Goal: Information Seeking & Learning: Find specific fact

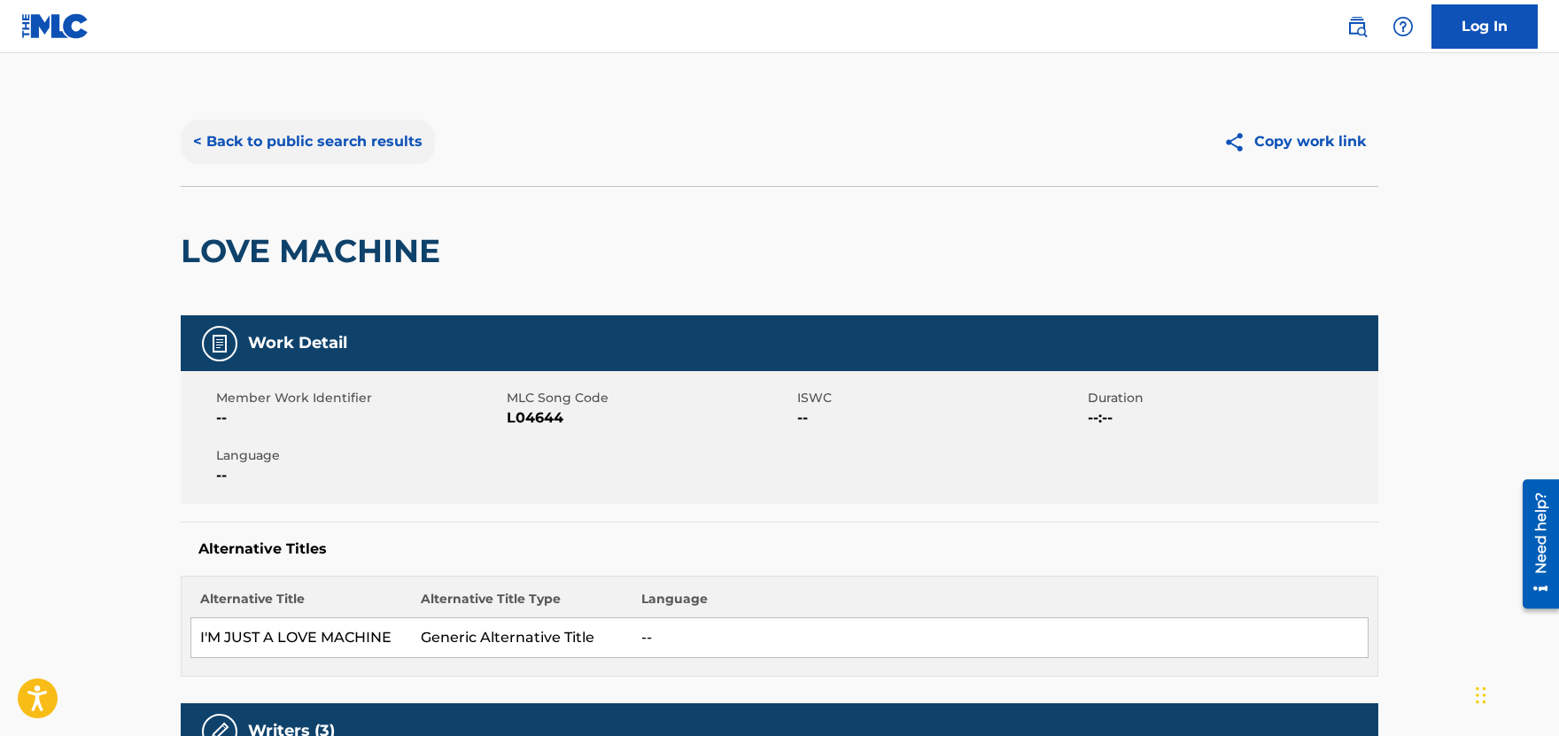
click at [285, 145] on button "< Back to public search results" at bounding box center [308, 142] width 254 height 44
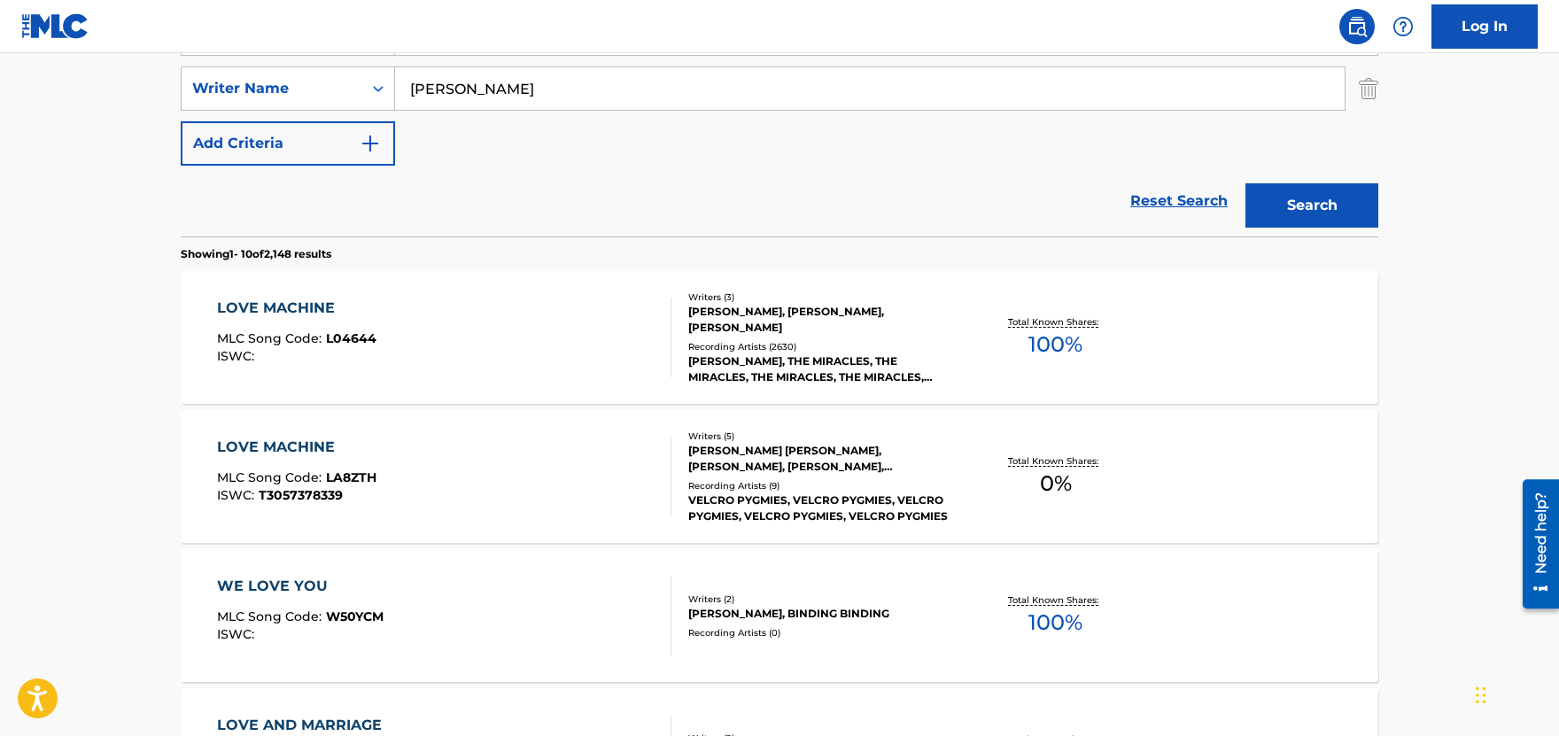
drag, startPoint x: 418, startPoint y: 89, endPoint x: 152, endPoint y: 89, distance: 266.7
click at [395, 89] on input "[PERSON_NAME]" at bounding box center [870, 88] width 950 height 43
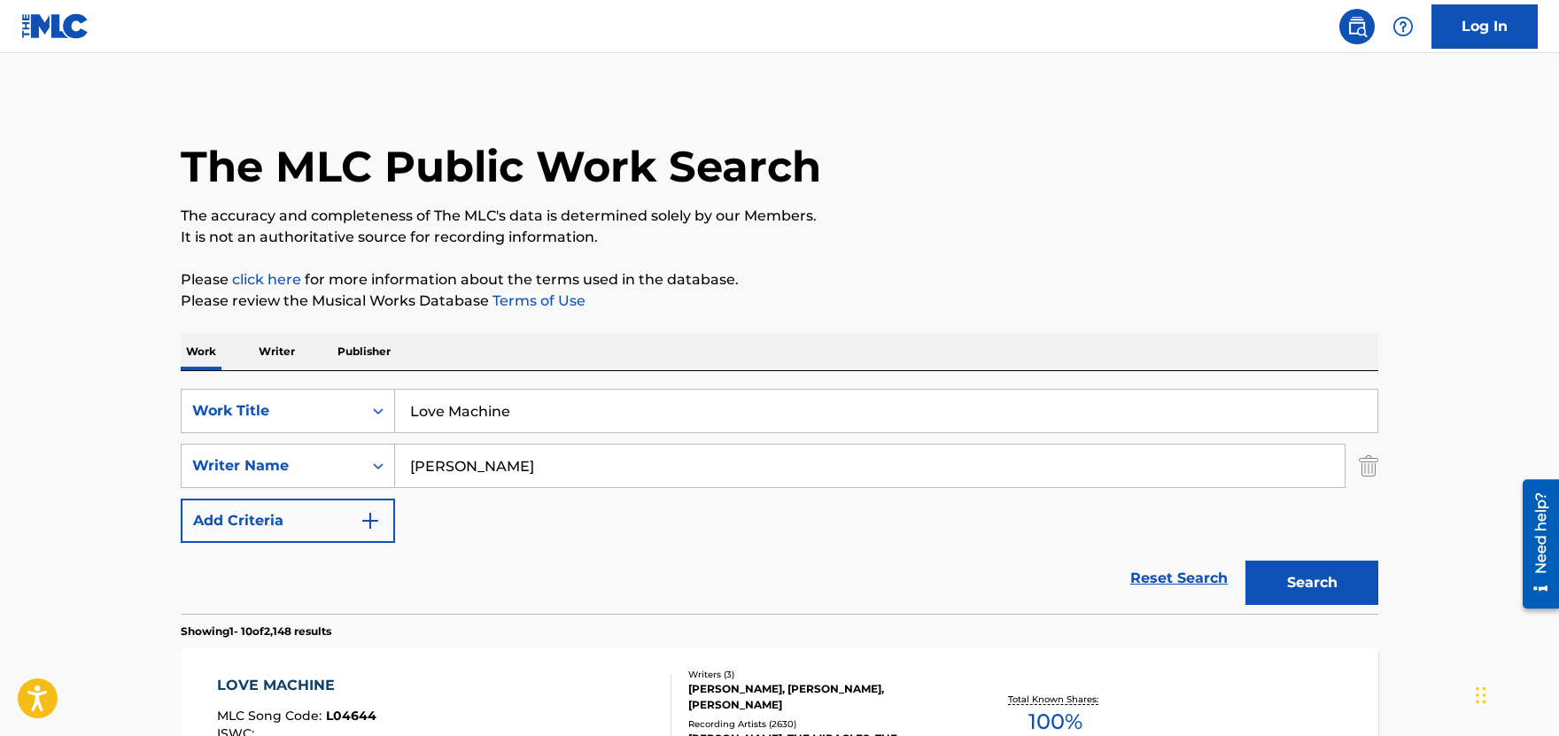
scroll to position [0, 0]
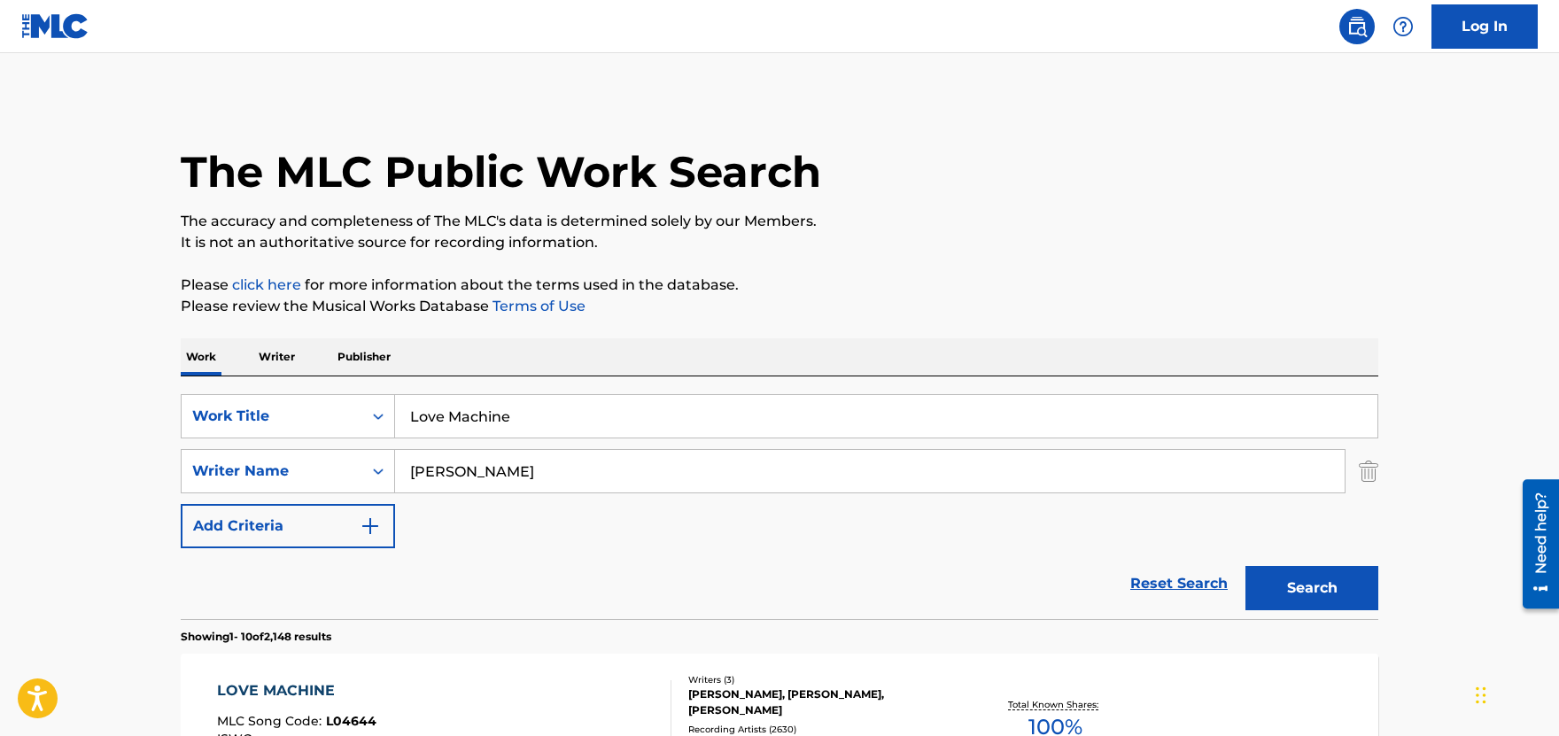
drag, startPoint x: 509, startPoint y: 417, endPoint x: 123, endPoint y: 376, distance: 388.6
click at [395, 395] on input "Love Machine" at bounding box center [886, 416] width 983 height 43
paste input "Hard Work"
type input "Hard Work"
drag, startPoint x: 477, startPoint y: 463, endPoint x: 216, endPoint y: 493, distance: 262.2
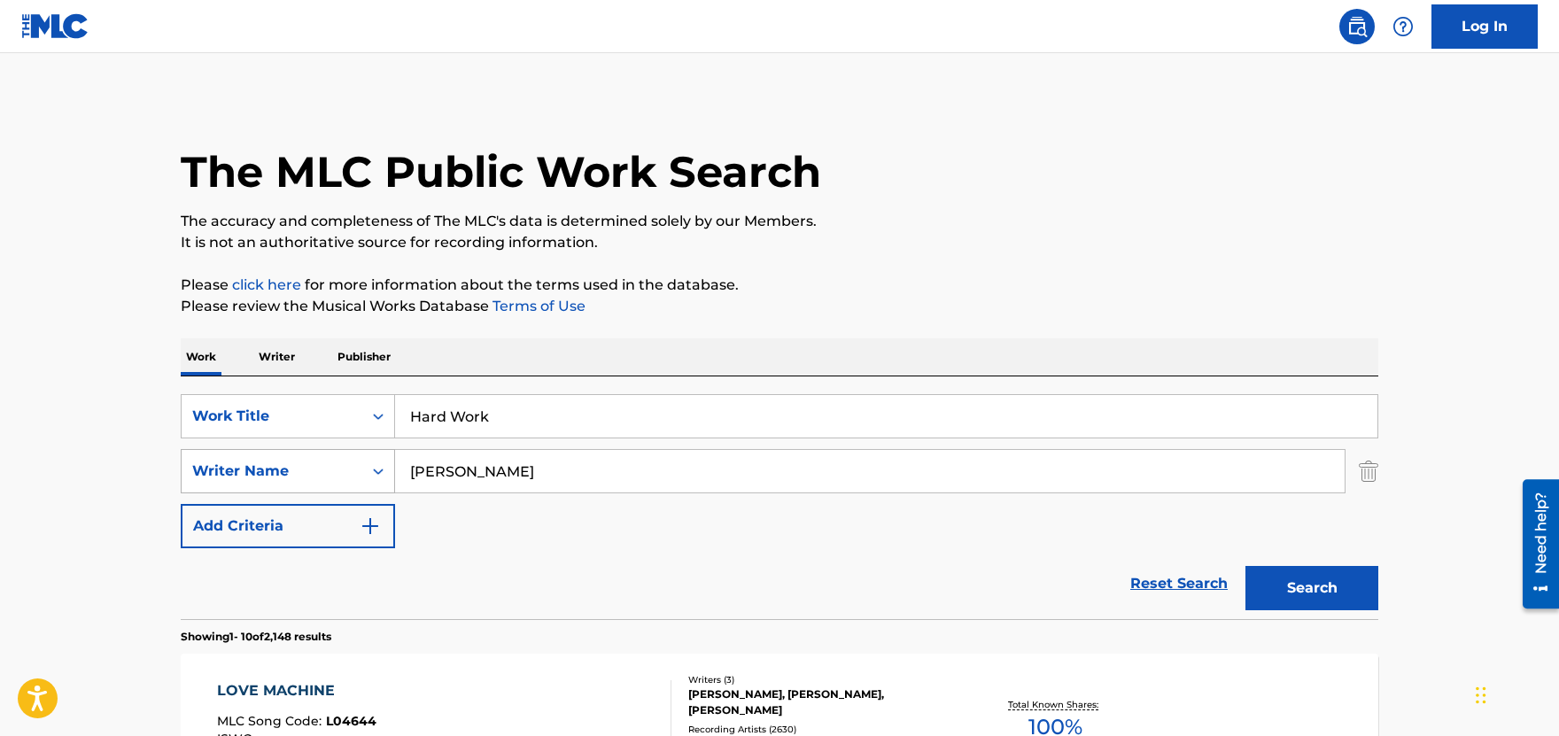
click at [395, 493] on input "[PERSON_NAME]" at bounding box center [870, 471] width 950 height 43
paste input "[PERSON_NAME] -"
type input "[PERSON_NAME]"
click at [1316, 602] on button "Search" at bounding box center [1312, 588] width 133 height 44
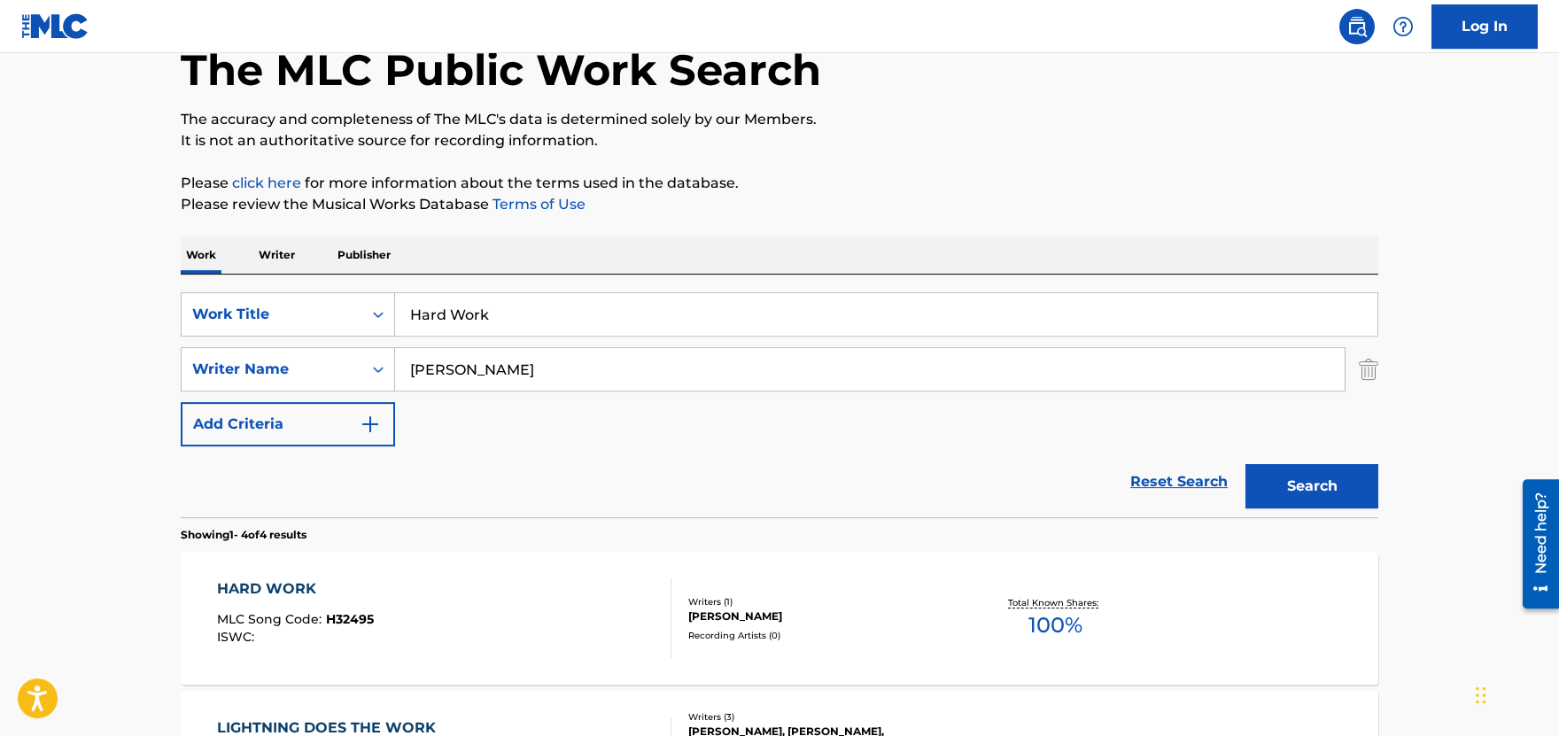
scroll to position [195, 0]
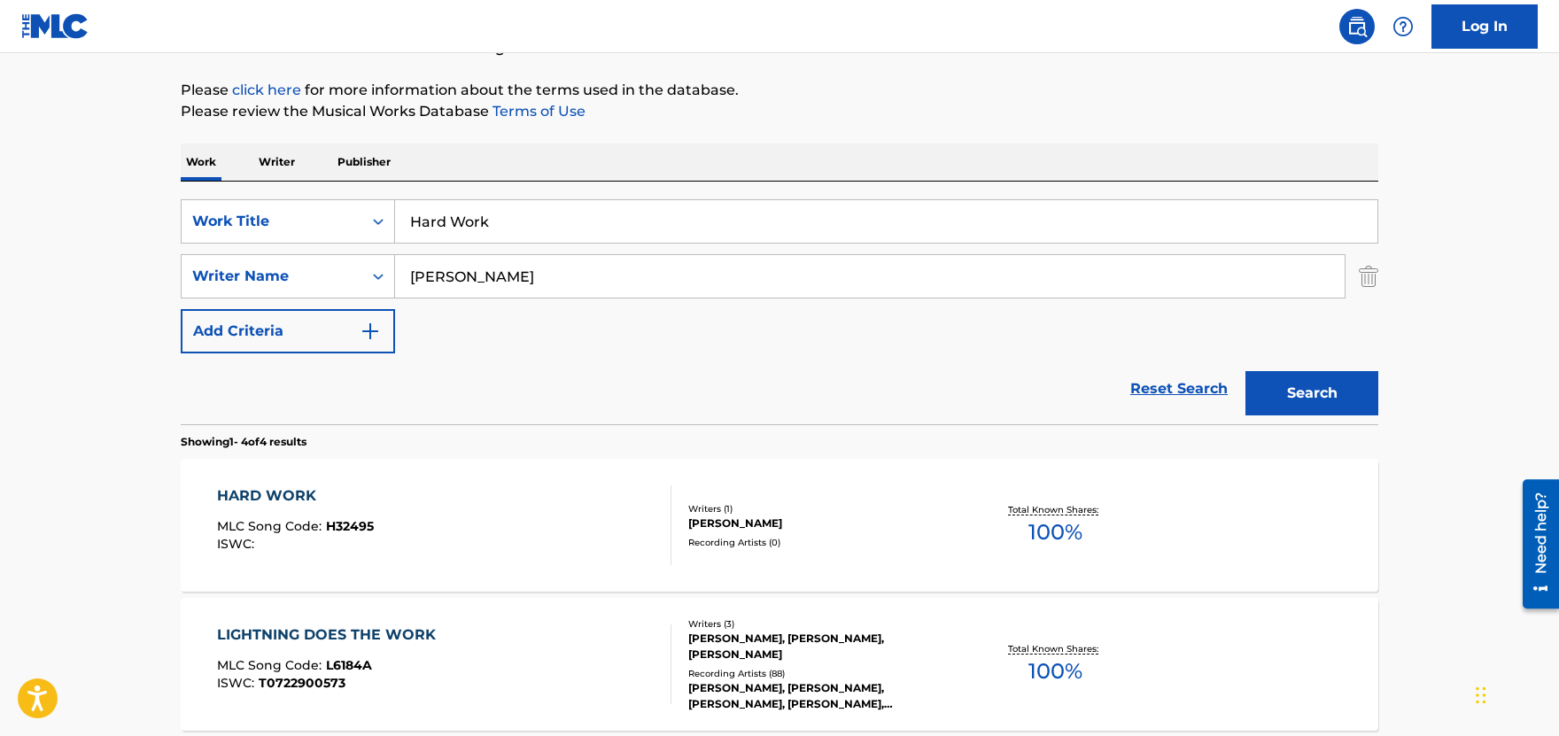
click at [278, 500] on div "HARD WORK" at bounding box center [295, 496] width 157 height 21
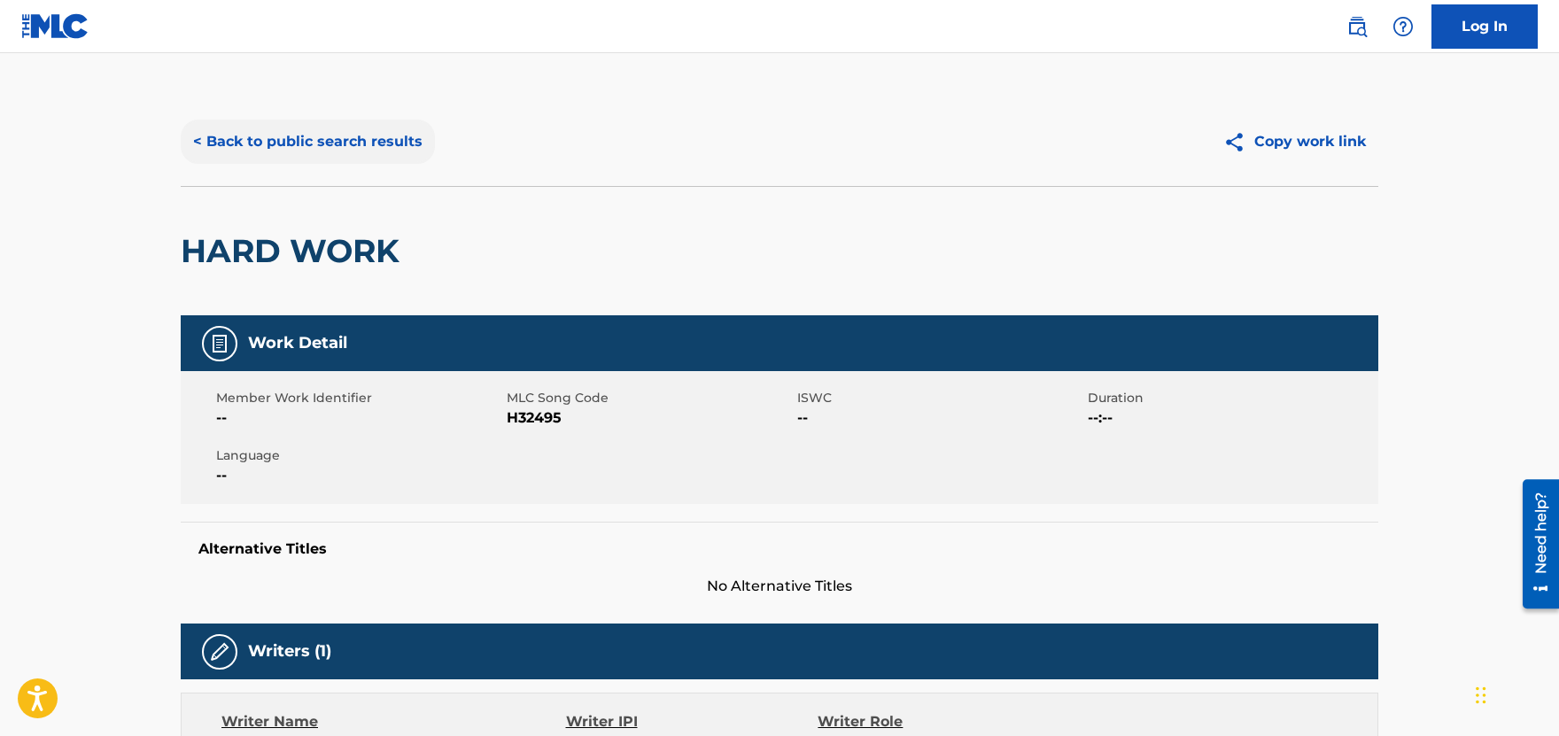
click at [351, 147] on button "< Back to public search results" at bounding box center [308, 142] width 254 height 44
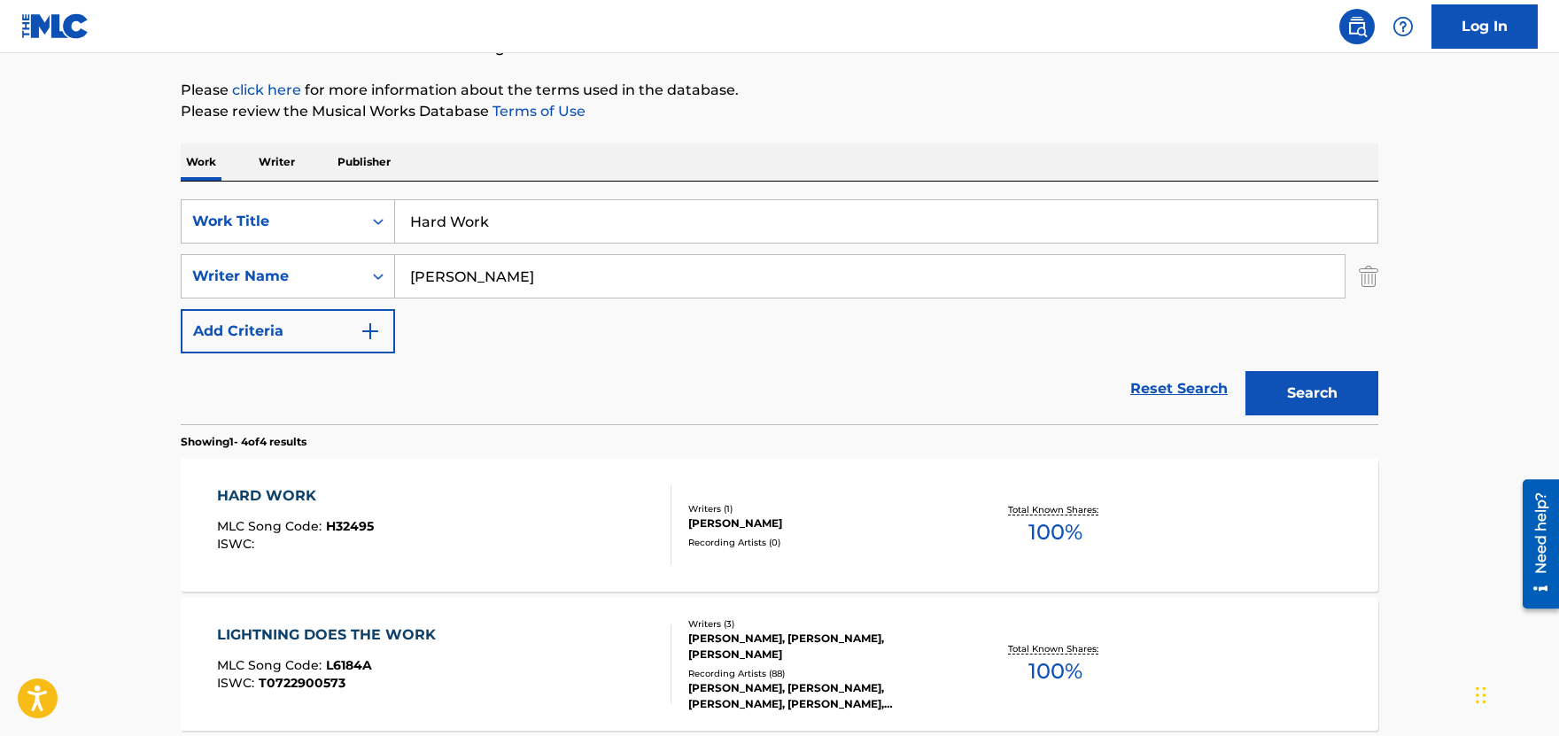
drag, startPoint x: 376, startPoint y: 234, endPoint x: 11, endPoint y: 229, distance: 365.1
click at [395, 230] on input "Hard Work" at bounding box center [886, 221] width 983 height 43
paste input "Teach Me Tonight"
type input "Teach Me Tonight"
drag, startPoint x: 527, startPoint y: 273, endPoint x: -114, endPoint y: 268, distance: 641.5
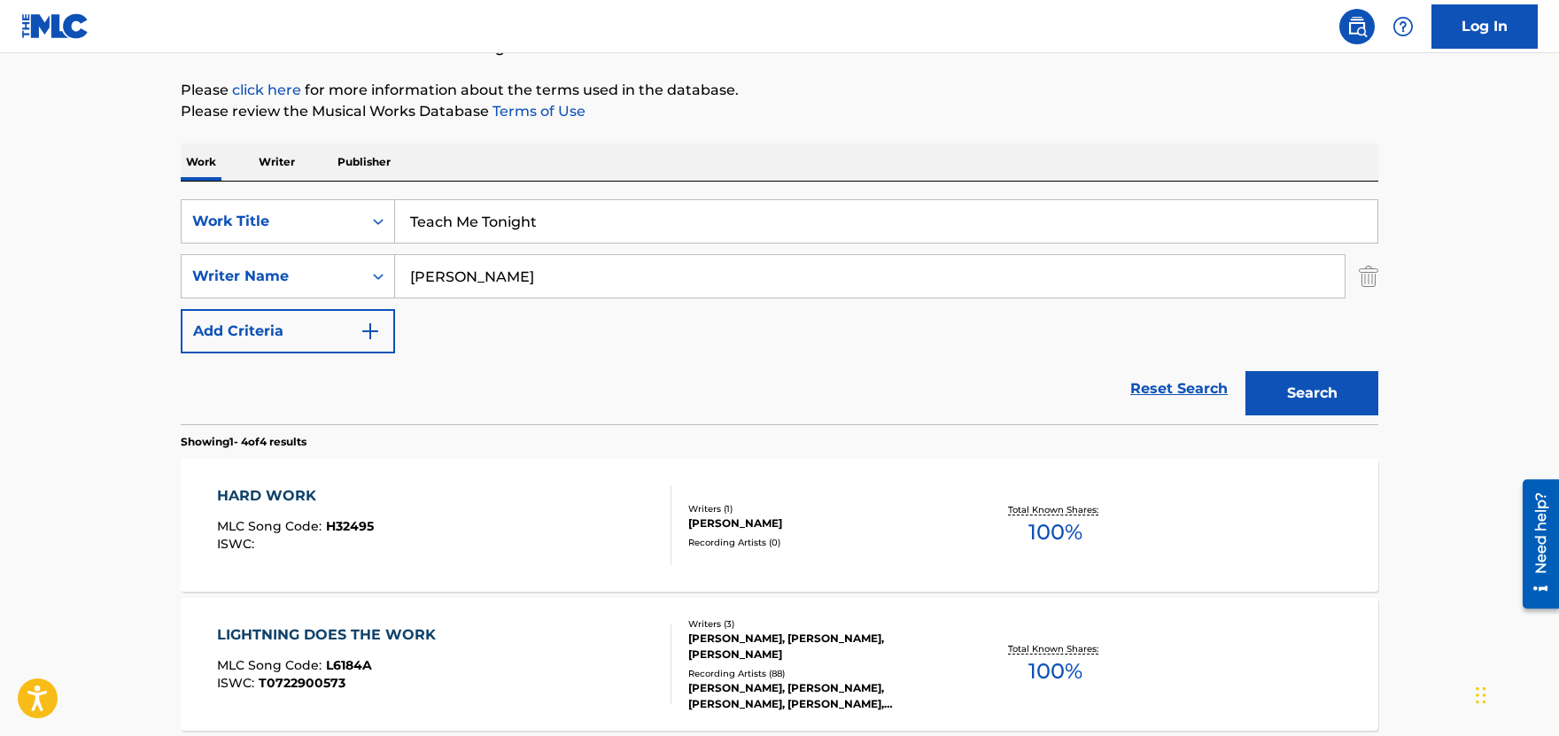
click at [395, 268] on input "[PERSON_NAME]" at bounding box center [870, 276] width 950 height 43
paste input "[PERSON_NAME]"
click at [1309, 395] on button "Search" at bounding box center [1312, 393] width 133 height 44
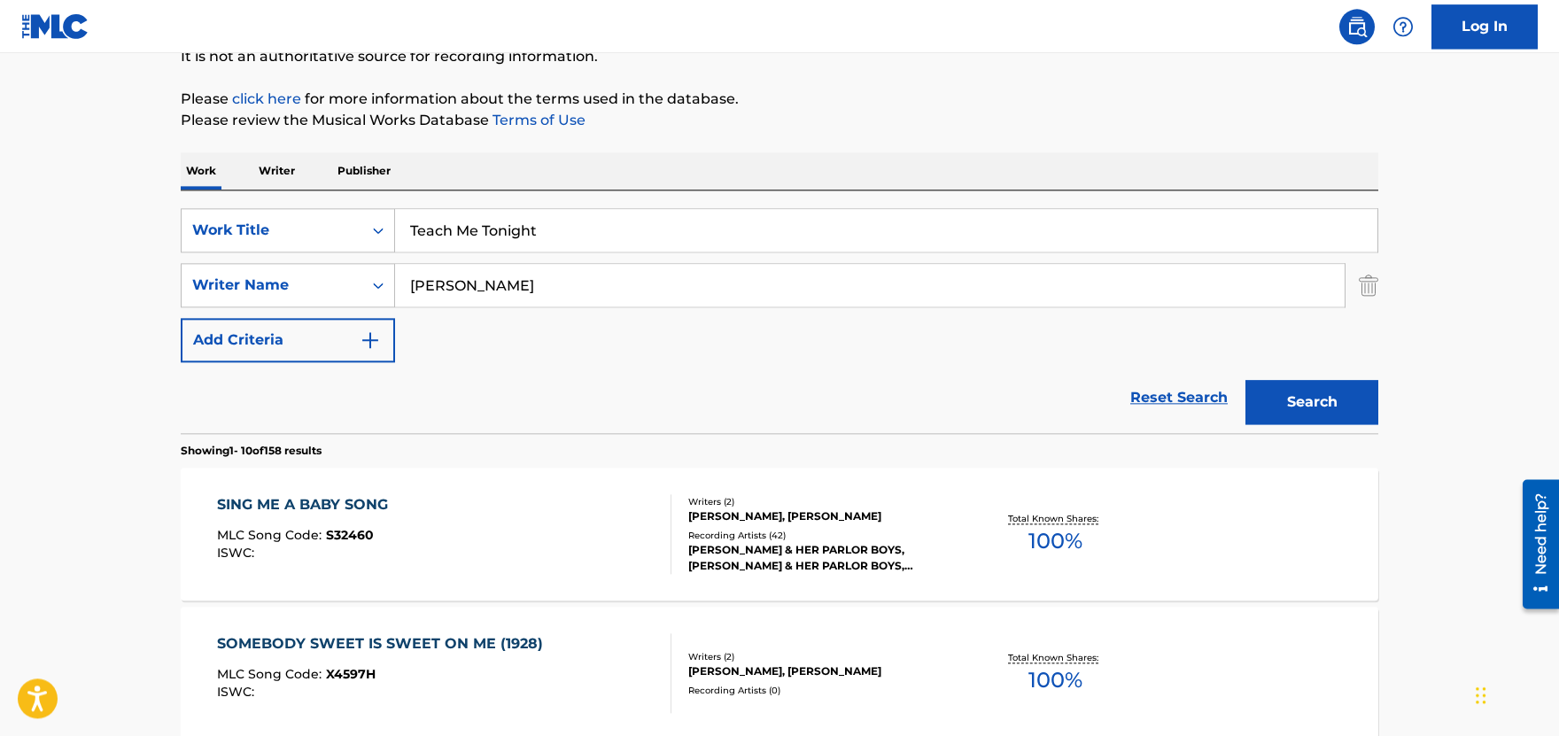
scroll to position [285, 0]
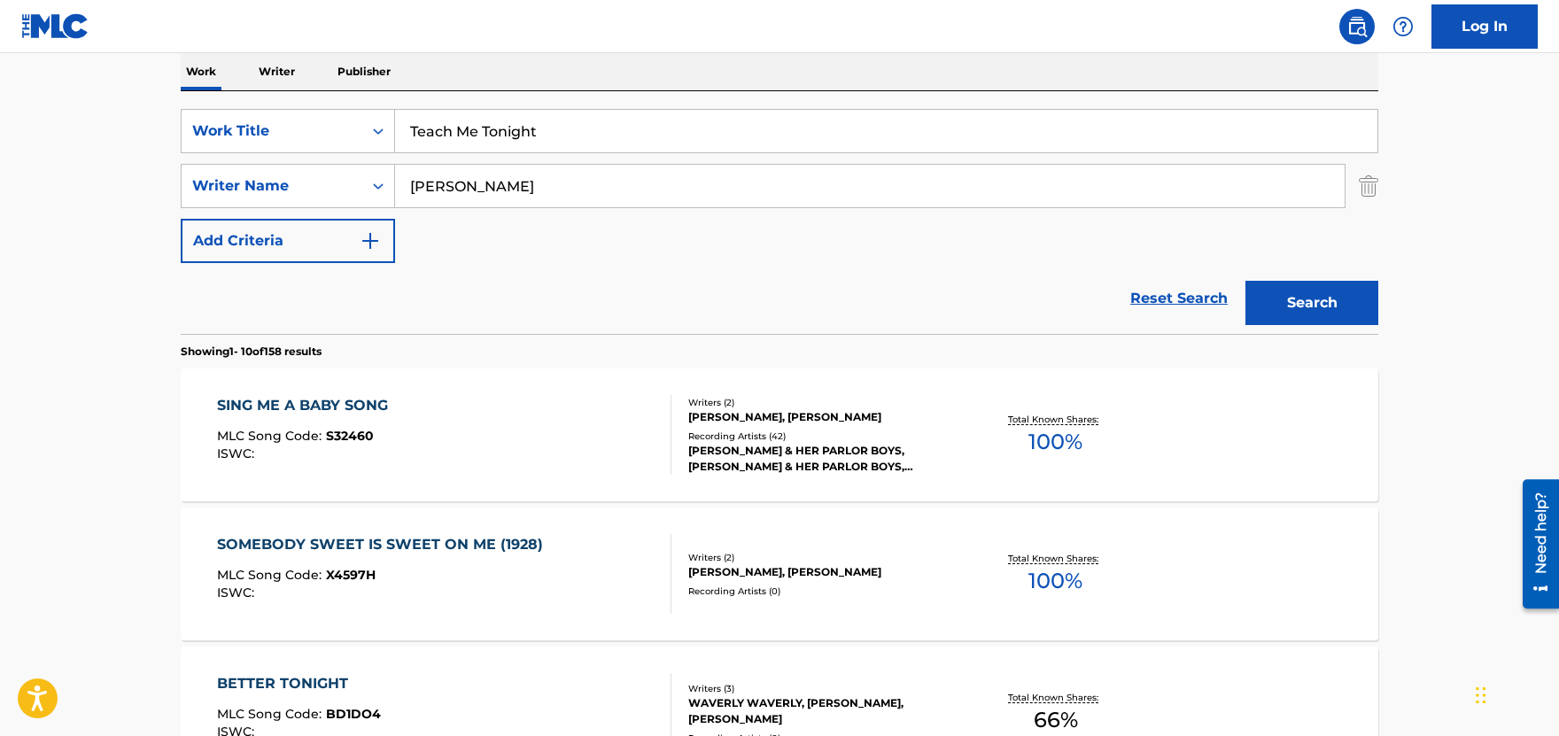
drag, startPoint x: 405, startPoint y: 184, endPoint x: 257, endPoint y: 183, distance: 148.0
click at [395, 183] on input "[PERSON_NAME]" at bounding box center [870, 186] width 950 height 43
paste input "[PERSON_NAME]"
type input "[PERSON_NAME]"
click at [1246, 281] on button "Search" at bounding box center [1312, 303] width 133 height 44
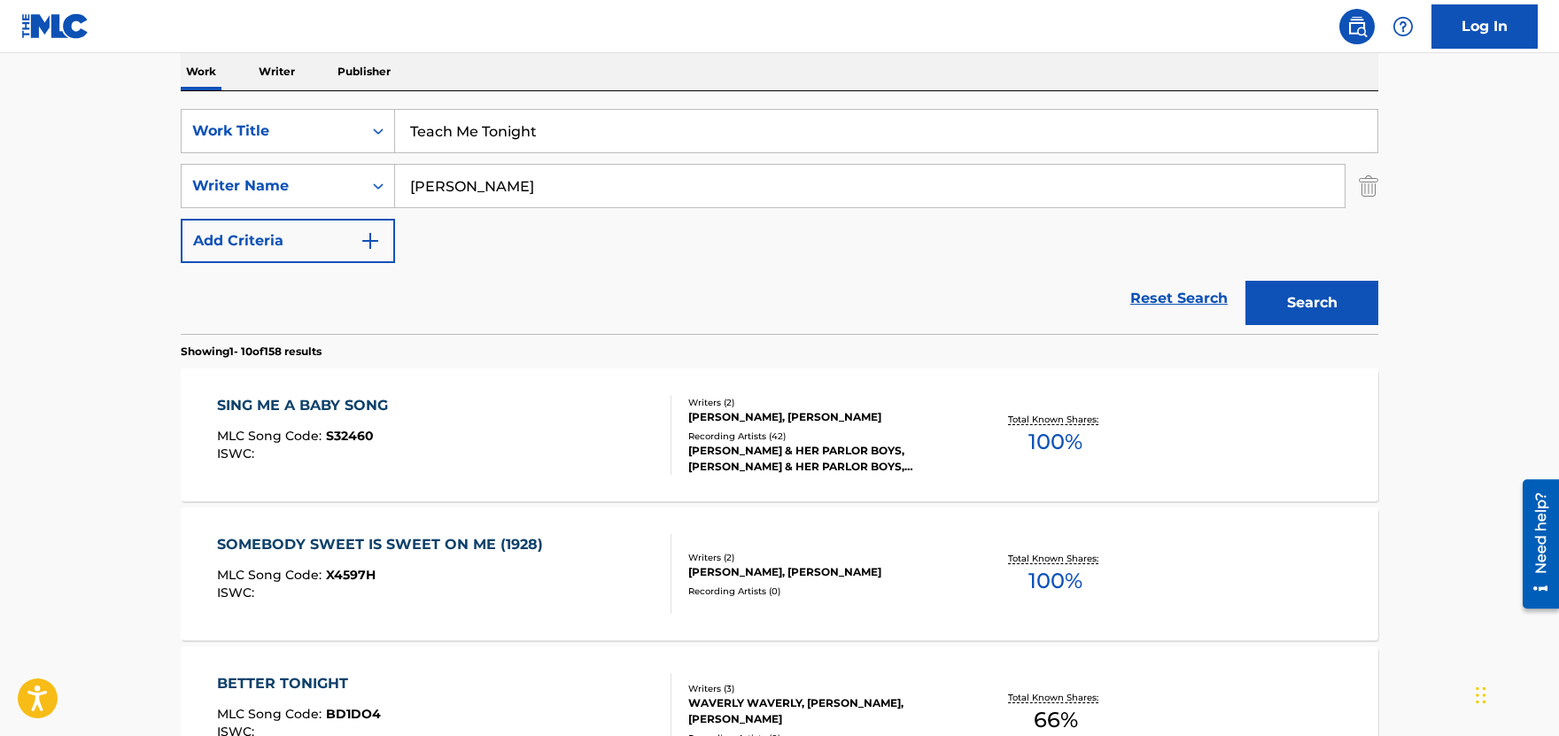
scroll to position [90, 0]
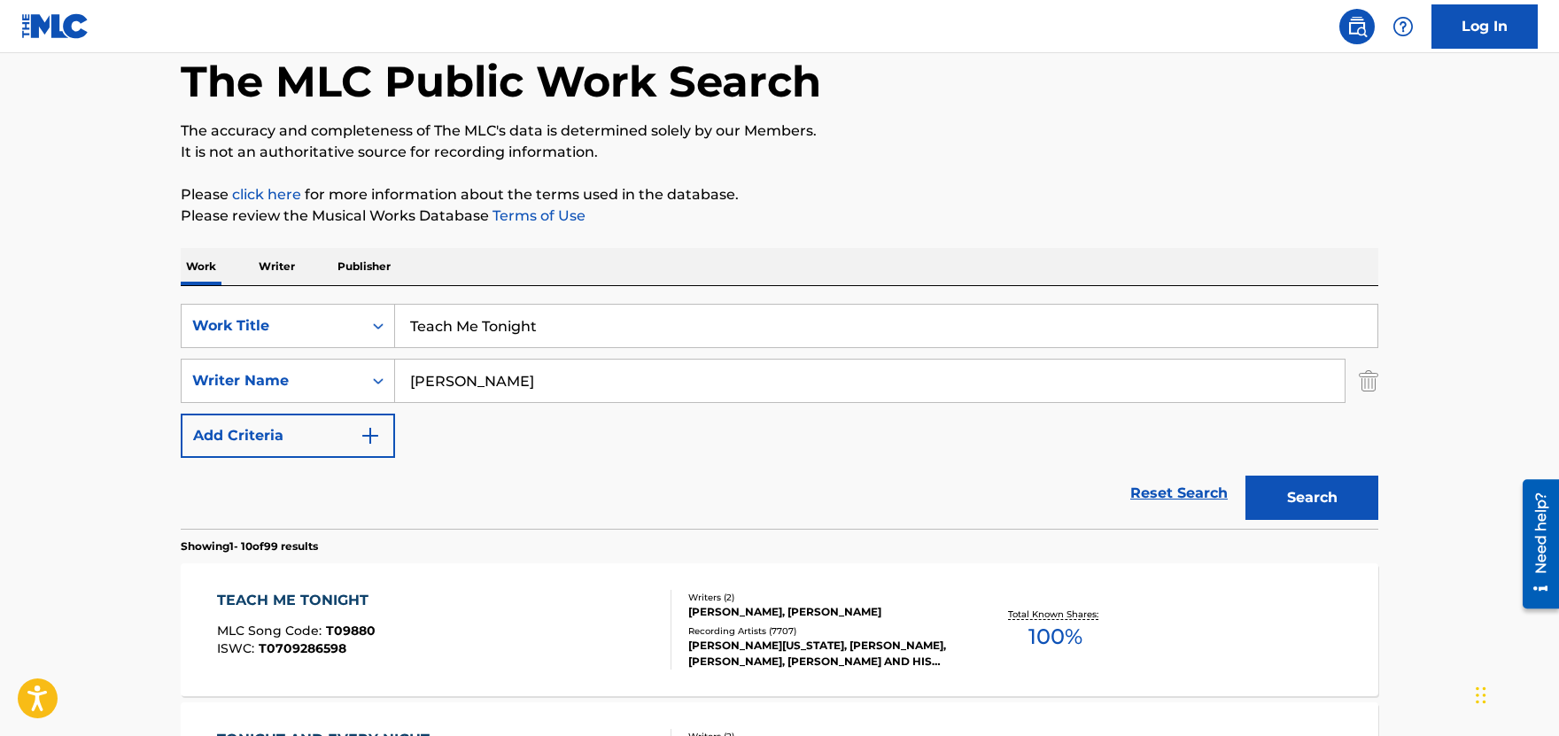
click at [303, 596] on div "TEACH ME TONIGHT" at bounding box center [297, 600] width 160 height 21
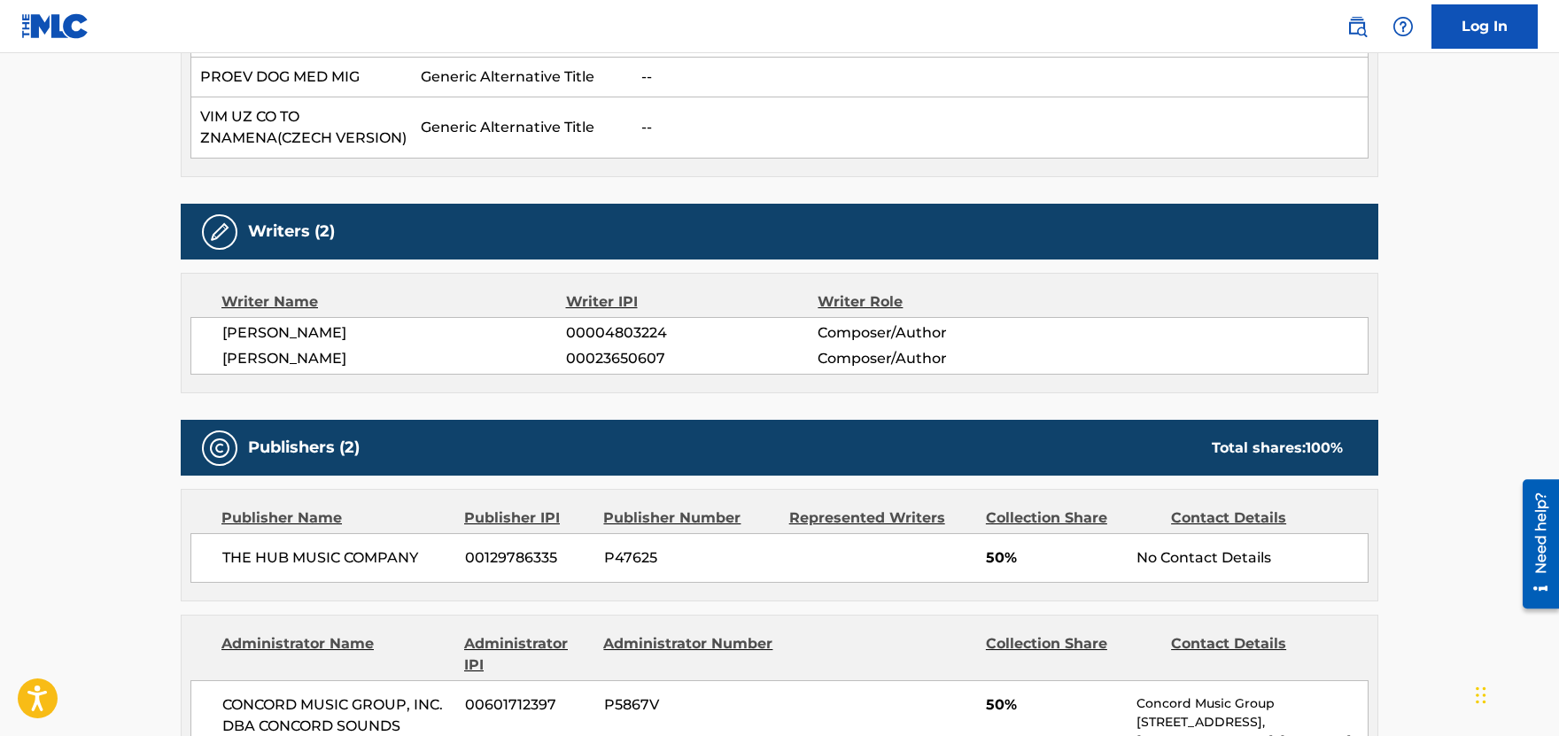
scroll to position [877, 0]
